Goal: Task Accomplishment & Management: Manage account settings

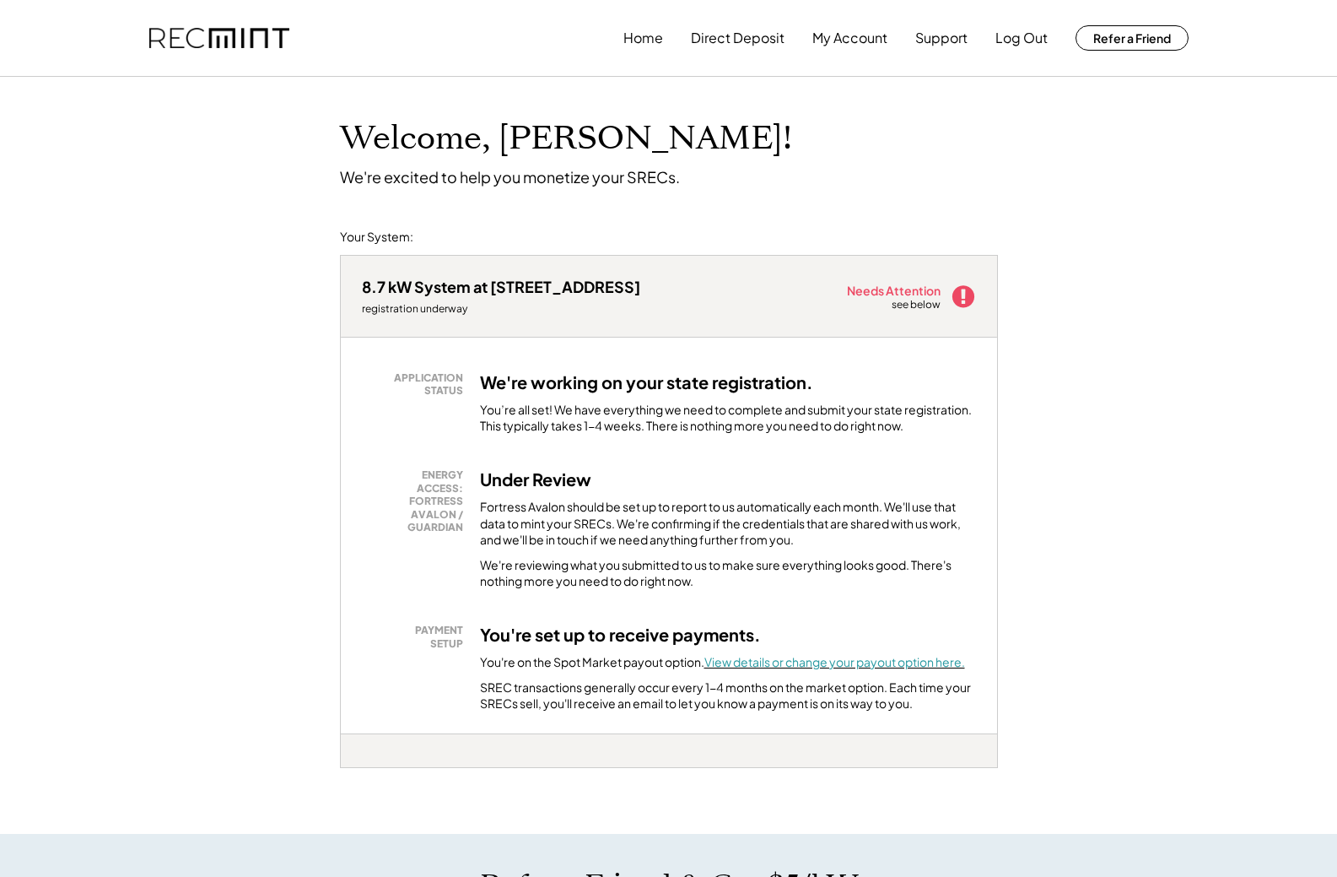
click at [773, 667] on font "View details or change your payout option here." at bounding box center [835, 661] width 261 height 15
